Goal: Information Seeking & Learning: Learn about a topic

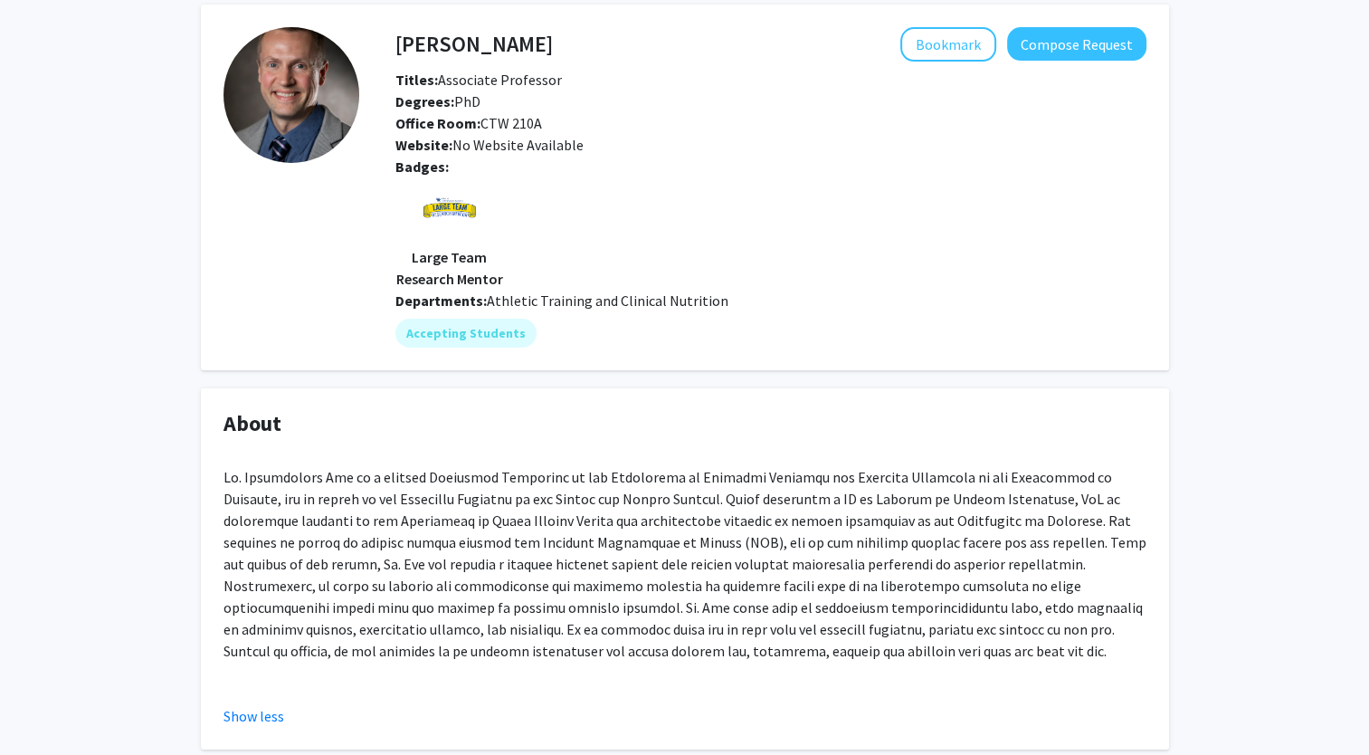
scroll to position [530, 0]
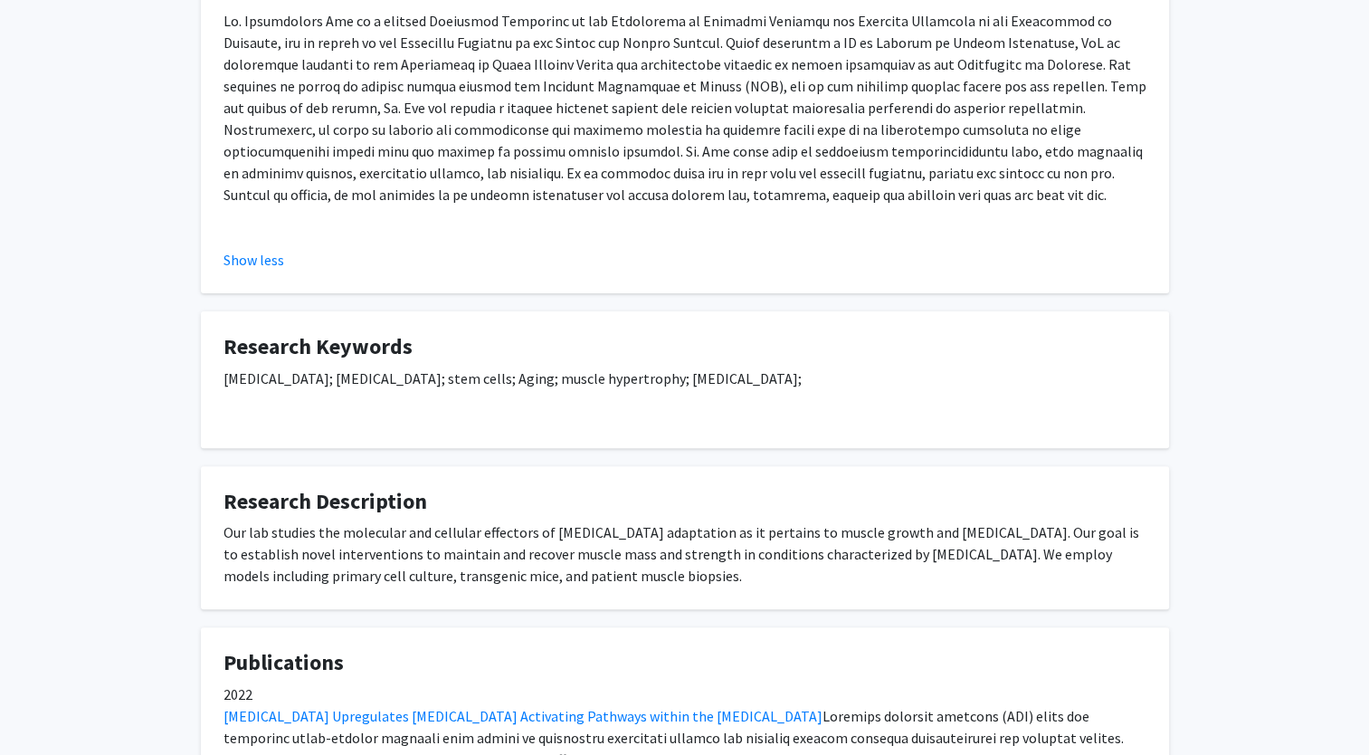
click at [561, 378] on div "[MEDICAL_DATA]; [MEDICAL_DATA]; stem cells; Aging; muscle hypertrophy; [MEDICAL…" at bounding box center [685, 396] width 923 height 58
drag, startPoint x: 561, startPoint y: 378, endPoint x: 677, endPoint y: 376, distance: 115.9
click at [677, 376] on div "[MEDICAL_DATA]; [MEDICAL_DATA]; stem cells; Aging; muscle hypertrophy; [MEDICAL…" at bounding box center [685, 396] width 923 height 58
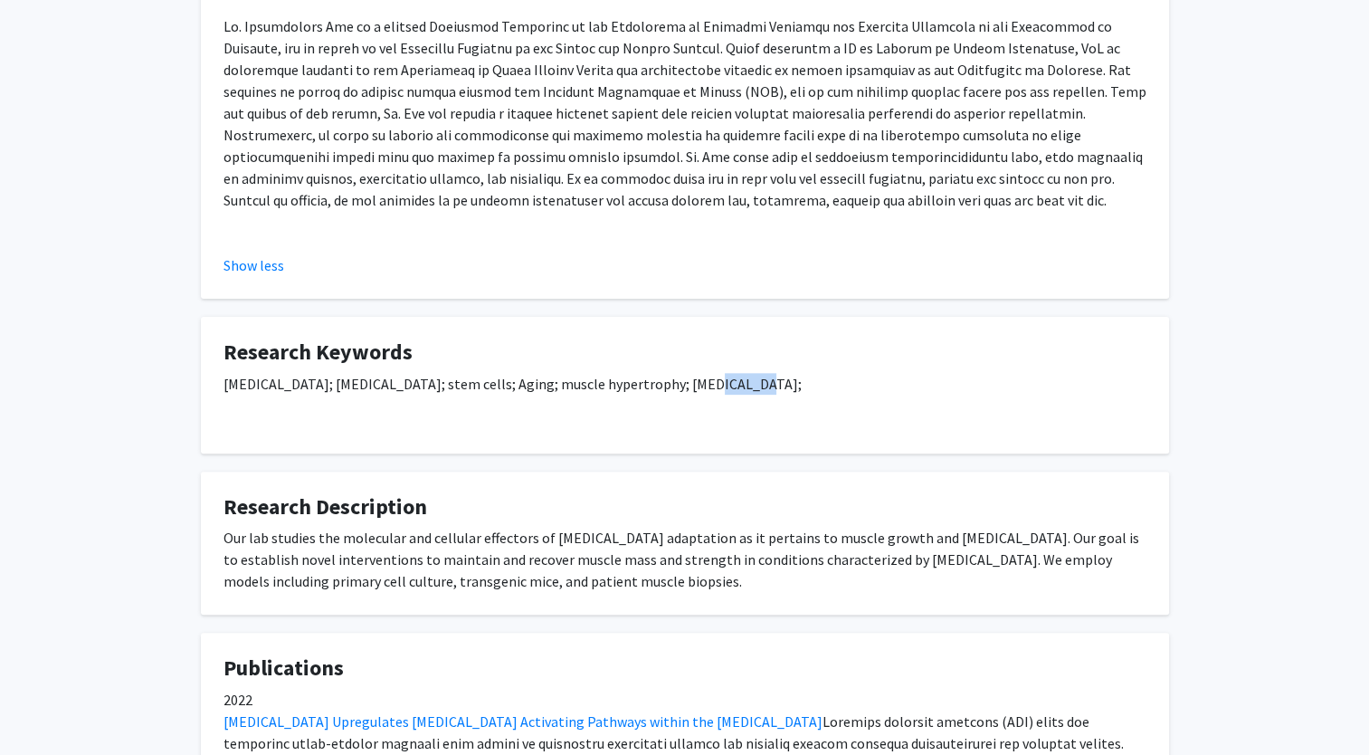
scroll to position [415, 0]
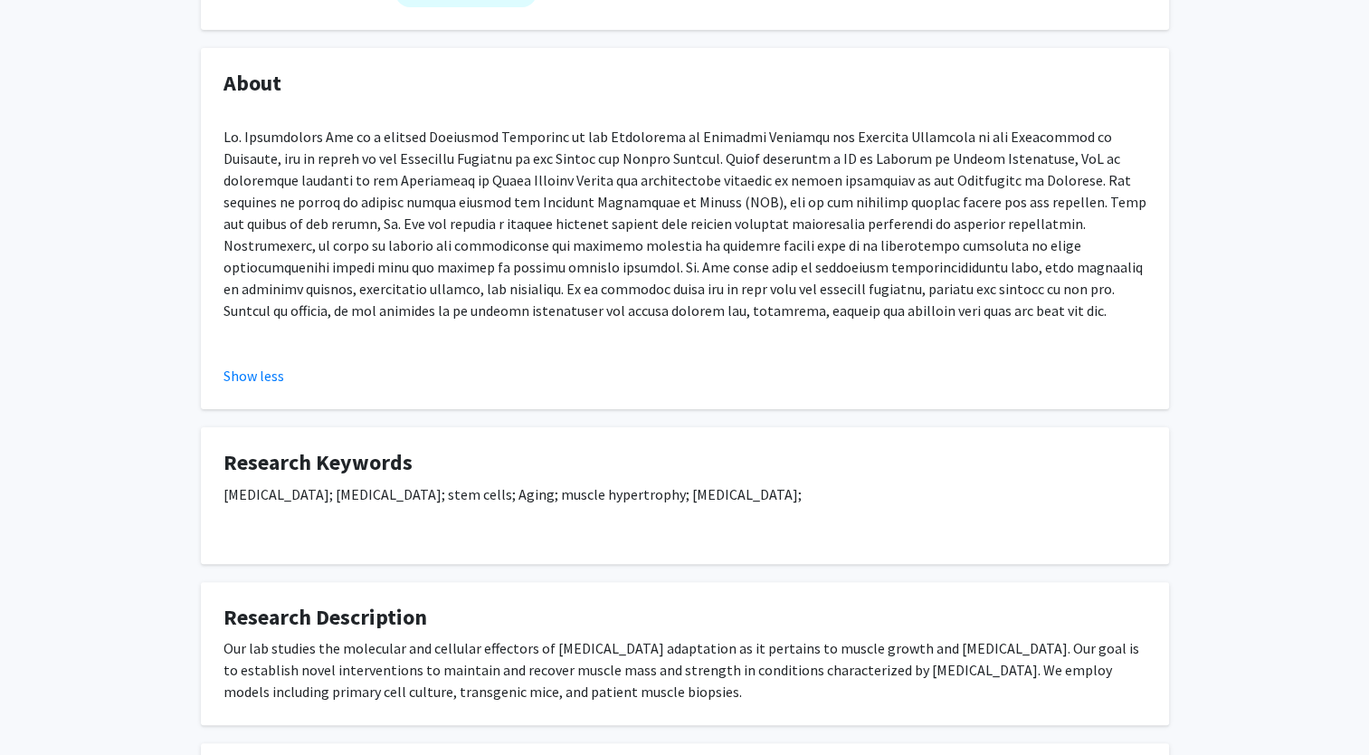
drag, startPoint x: 677, startPoint y: 376, endPoint x: 656, endPoint y: 296, distance: 82.3
click at [656, 296] on p at bounding box center [685, 223] width 923 height 195
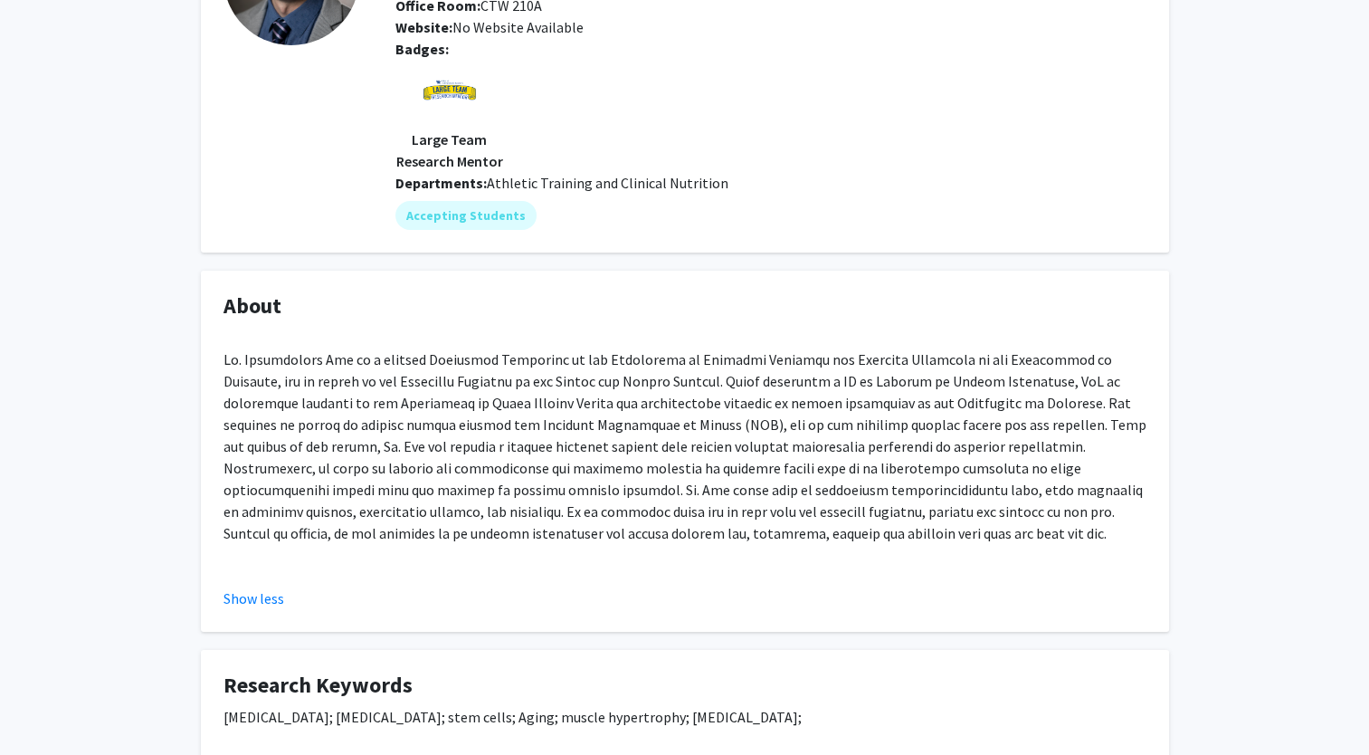
scroll to position [185, 0]
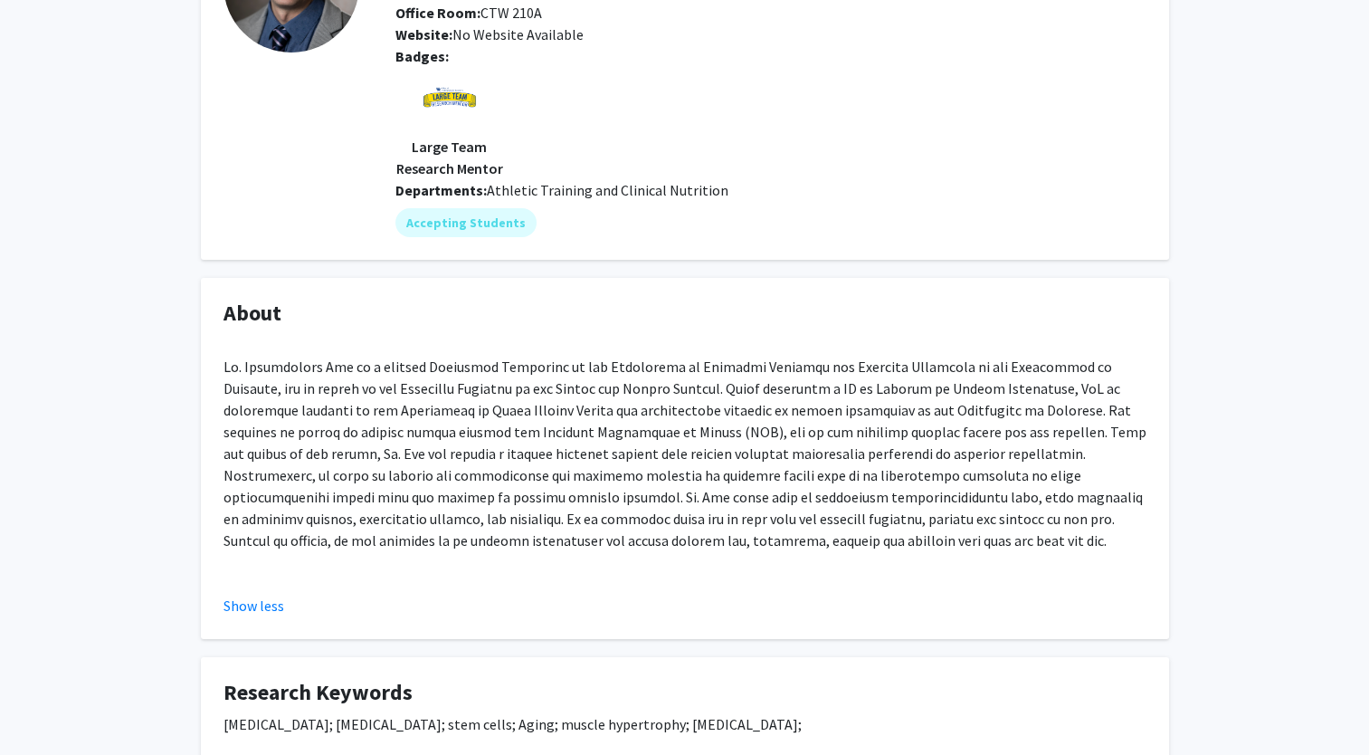
drag, startPoint x: 1182, startPoint y: 23, endPoint x: 833, endPoint y: 351, distance: 479.6
click at [833, 351] on div at bounding box center [685, 460] width 923 height 253
